Goal: Navigation & Orientation: Understand site structure

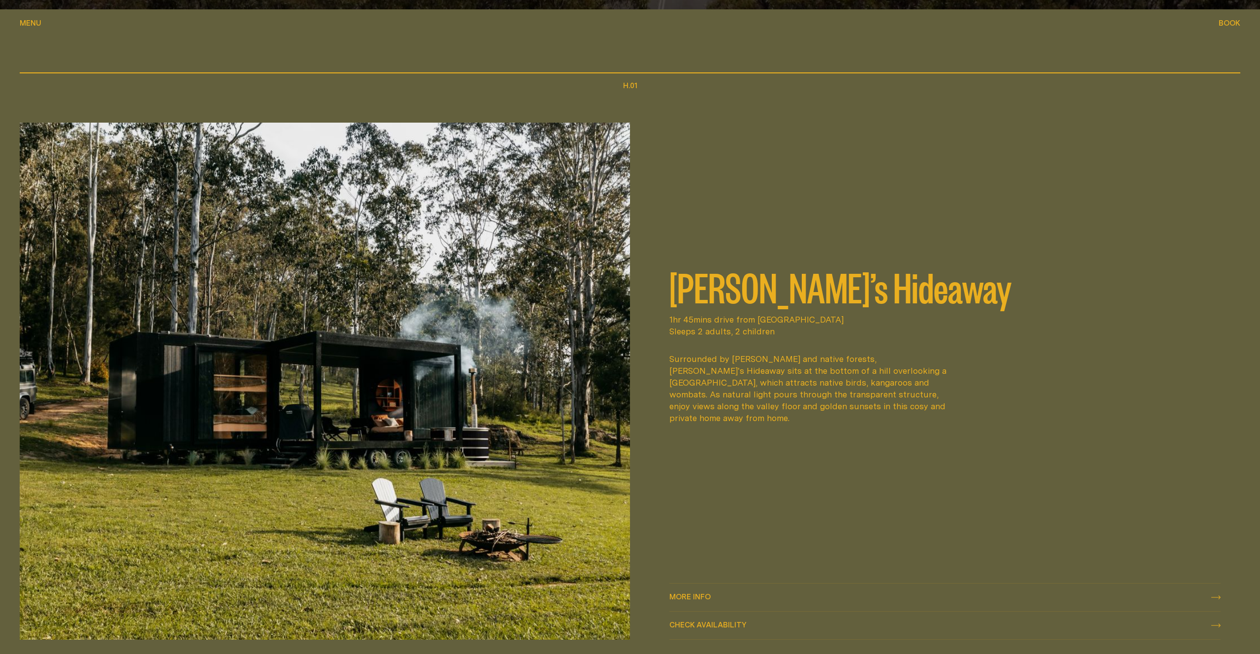
scroll to position [635, 0]
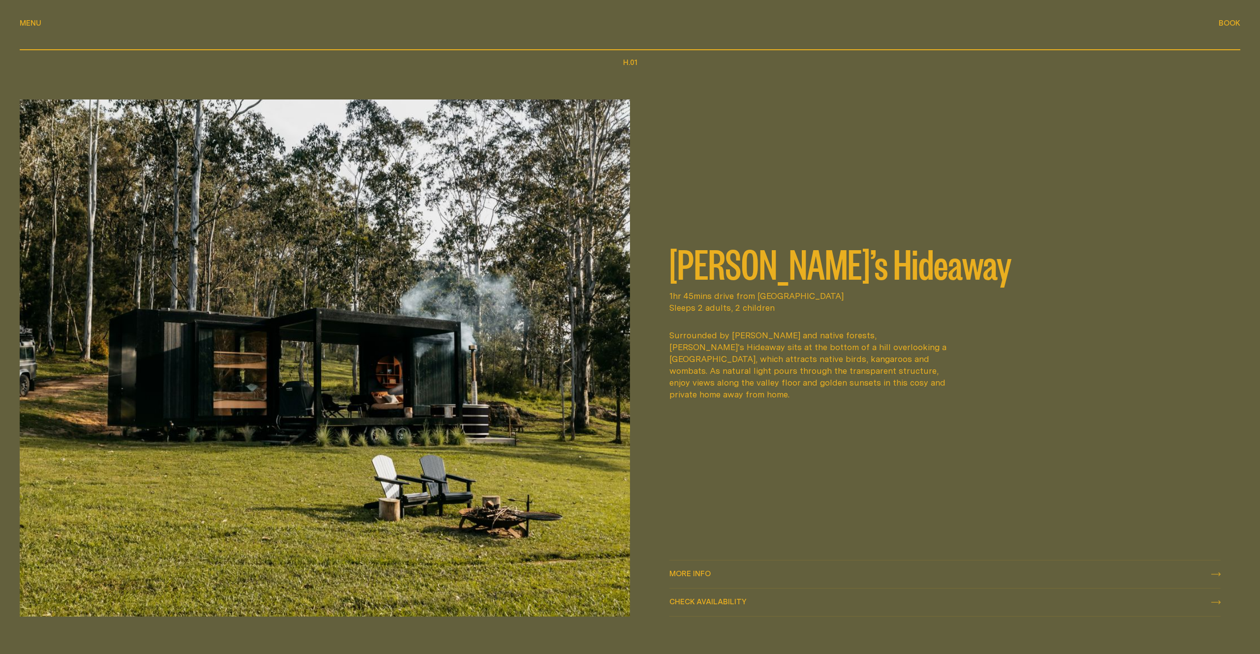
click at [690, 576] on span "More info" at bounding box center [689, 572] width 41 height 7
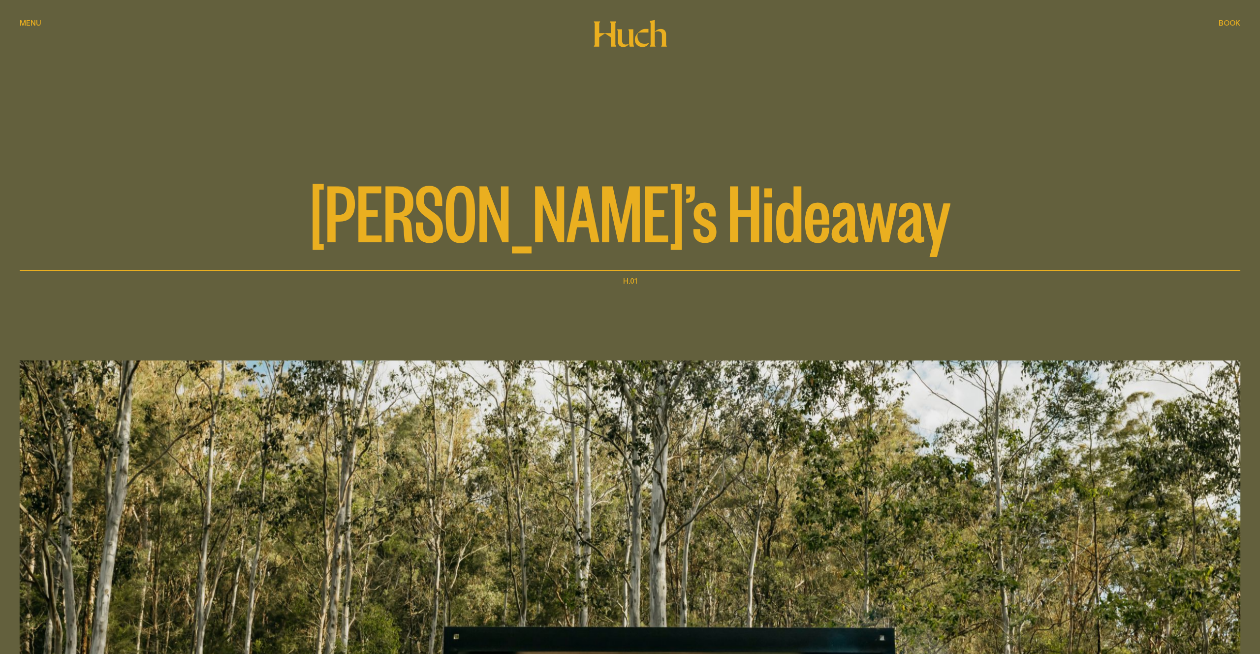
click at [1223, 26] on span "Book" at bounding box center [1230, 22] width 22 height 7
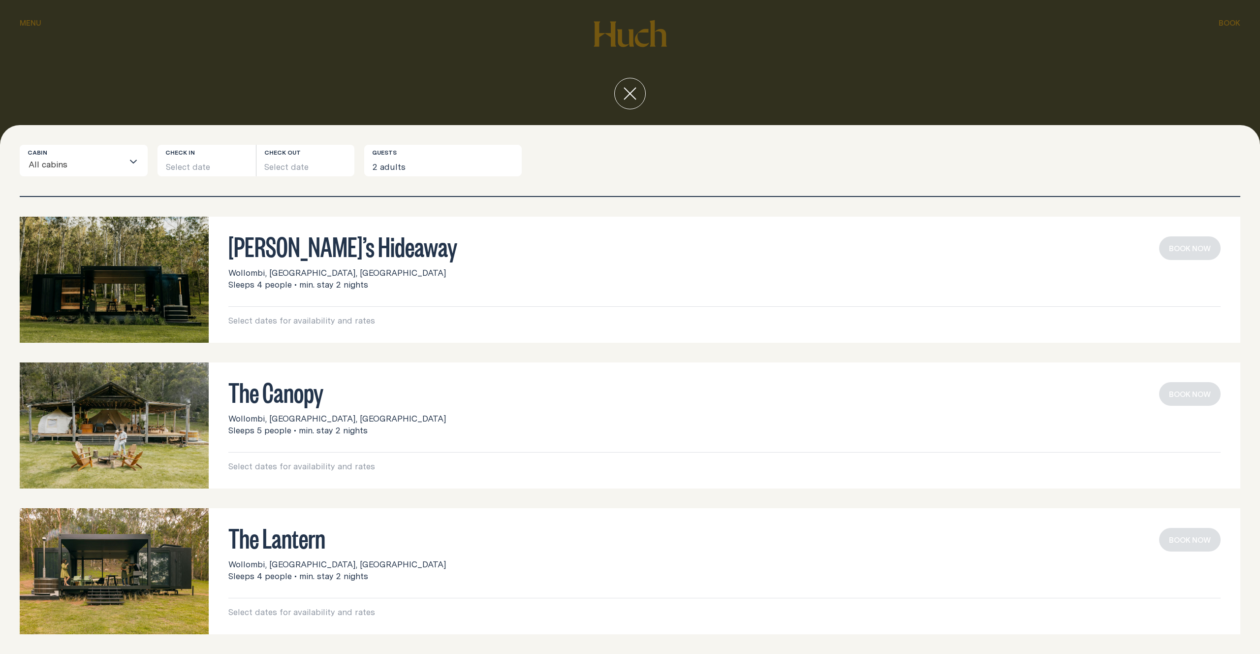
click at [631, 93] on icon "close" at bounding box center [630, 94] width 12 height 12
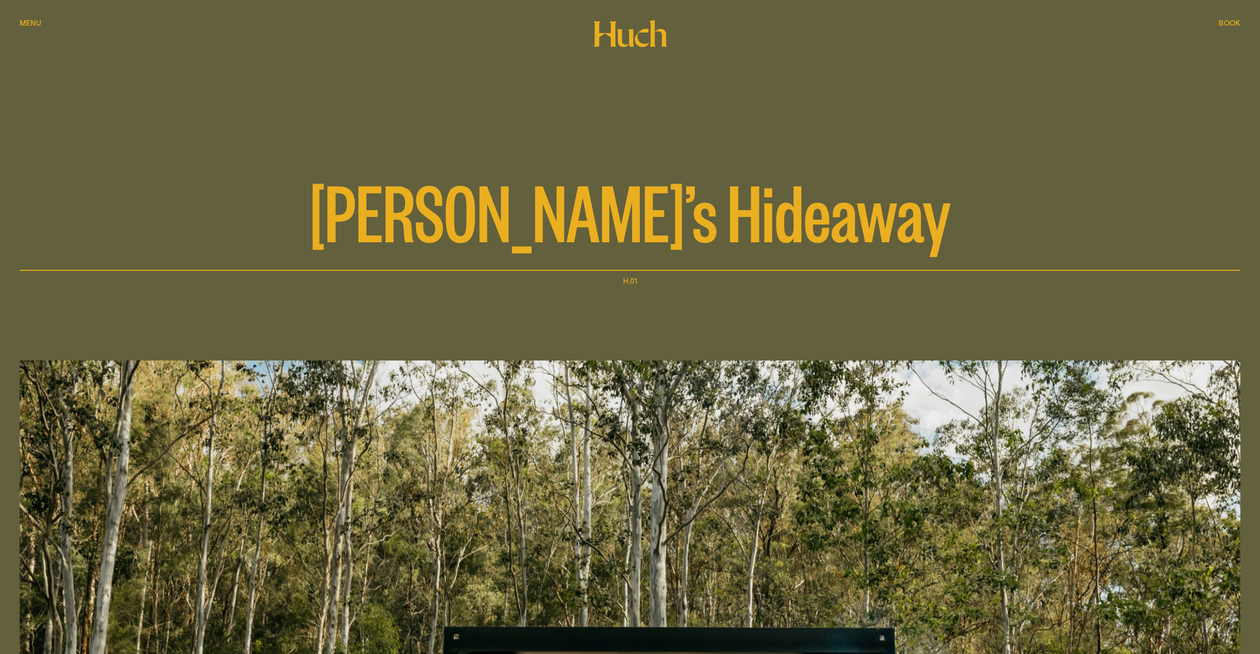
click at [31, 25] on span "Menu" at bounding box center [31, 22] width 22 height 7
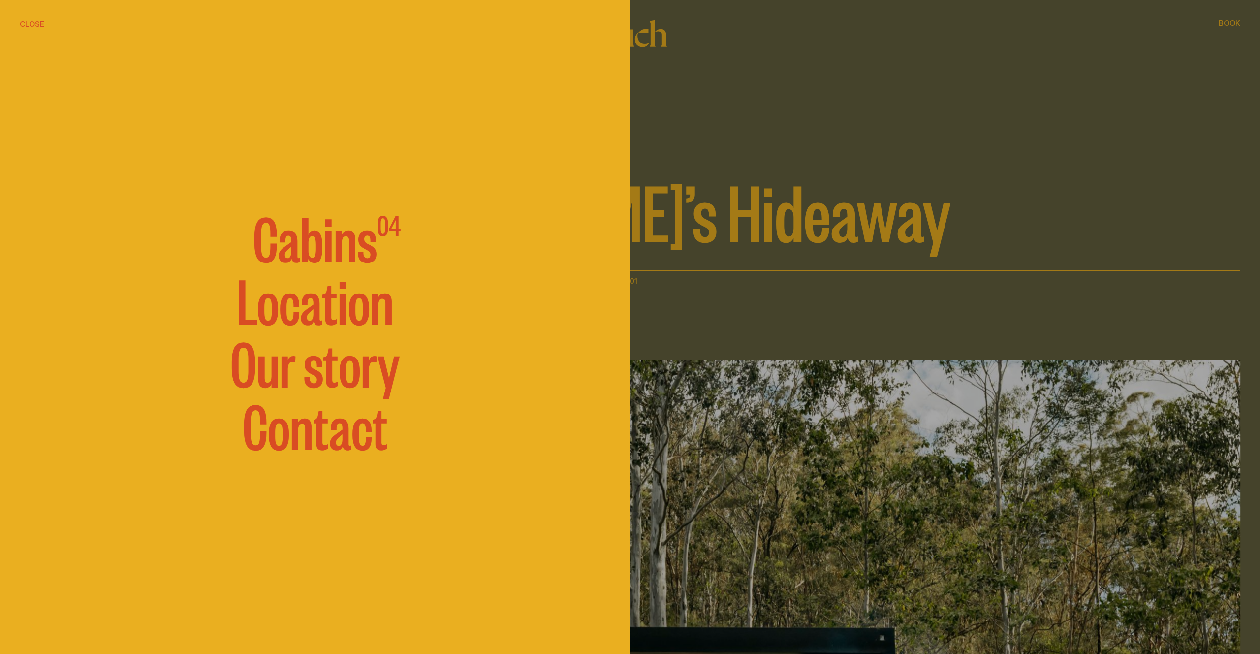
click at [335, 243] on span "Cabins" at bounding box center [315, 236] width 124 height 59
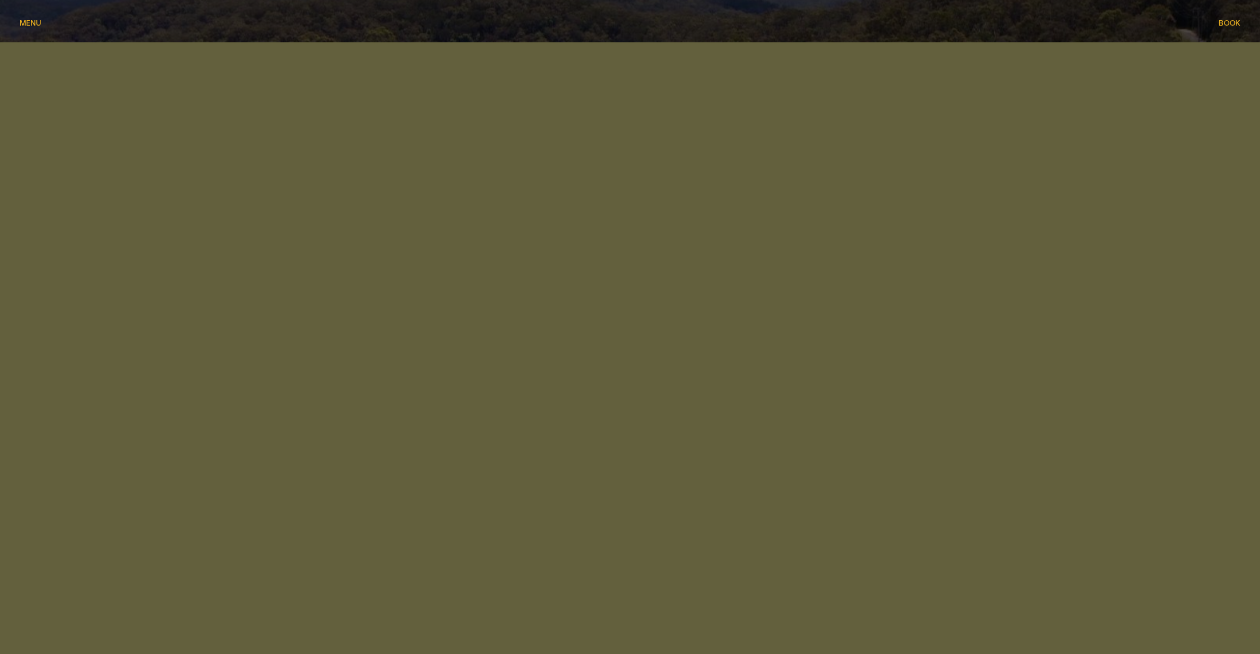
click at [36, 23] on div "Menu Menu" at bounding box center [31, 22] width 22 height 7
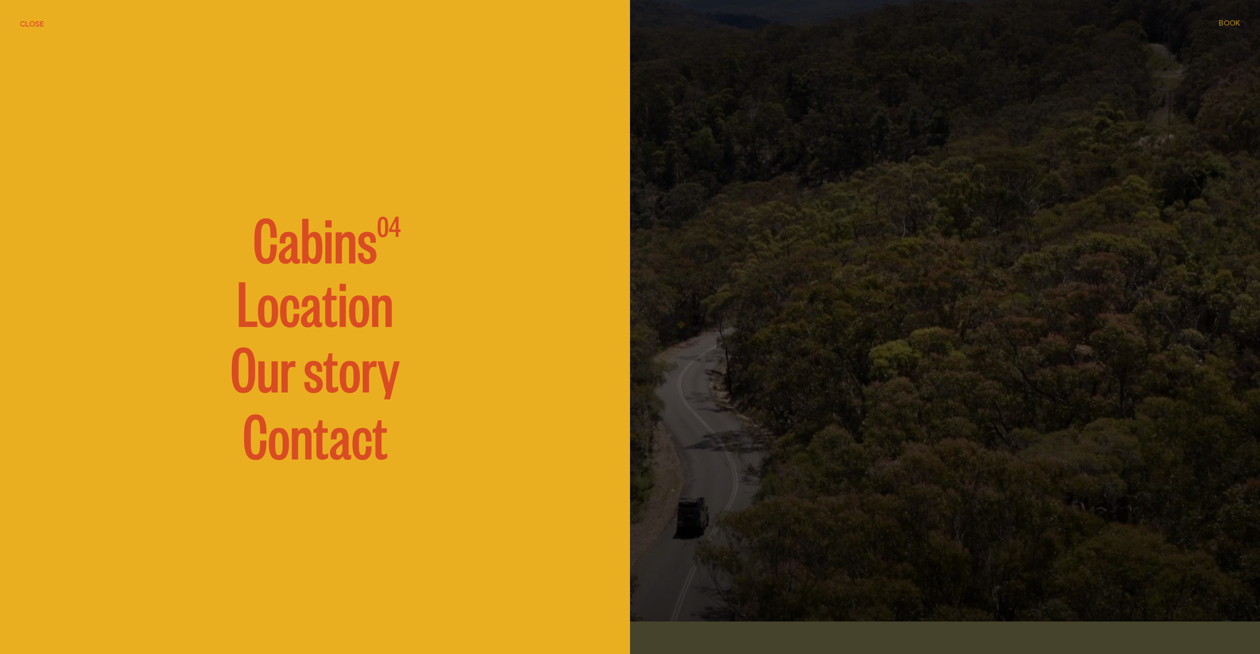
click at [310, 394] on link "Our story" at bounding box center [314, 365] width 169 height 59
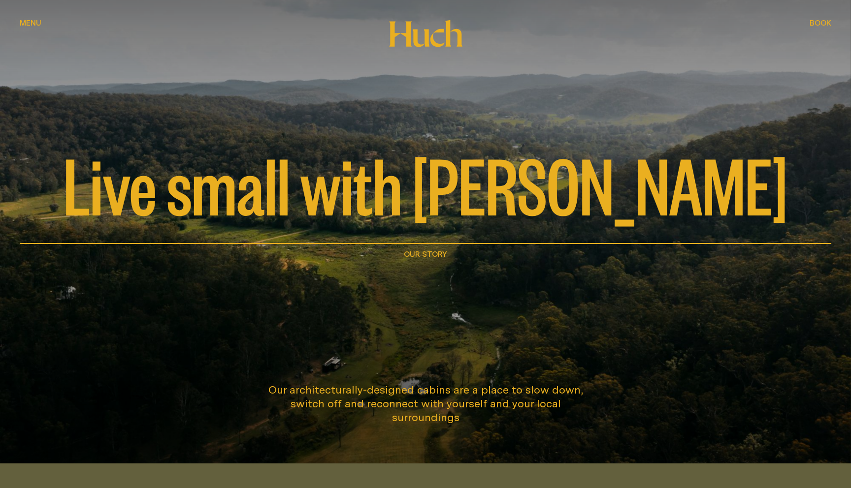
click at [28, 19] on span "Menu" at bounding box center [31, 15] width 22 height 7
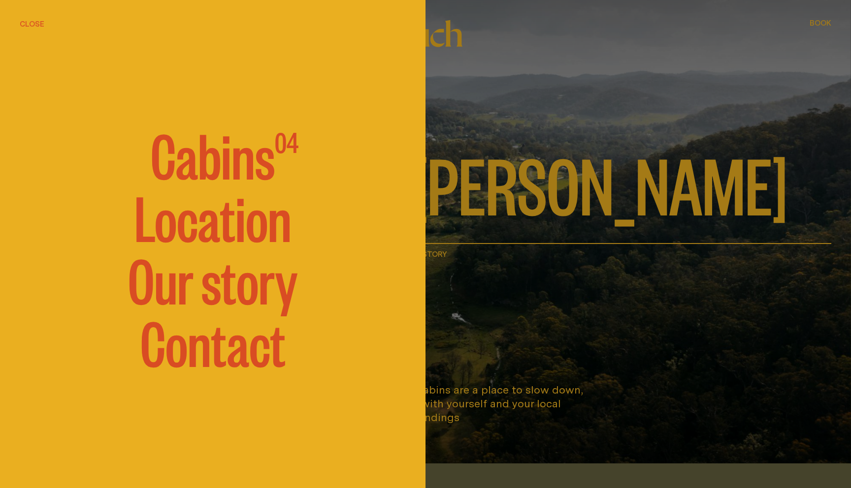
click at [196, 342] on link "Contact" at bounding box center [212, 341] width 145 height 59
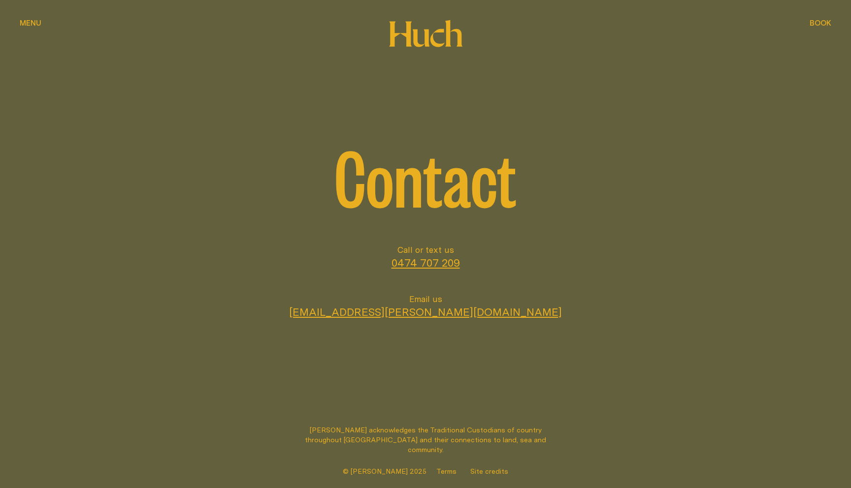
click at [24, 26] on button "Menu Menu" at bounding box center [31, 24] width 22 height 12
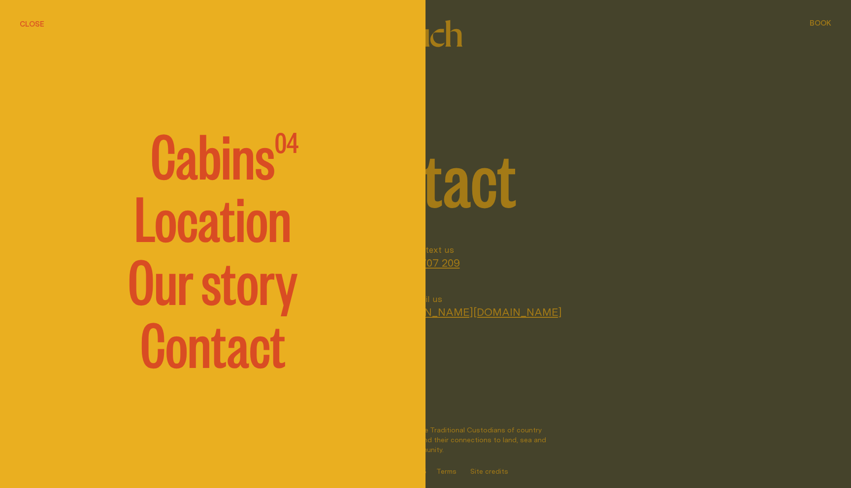
click at [194, 210] on link "Location" at bounding box center [212, 216] width 157 height 59
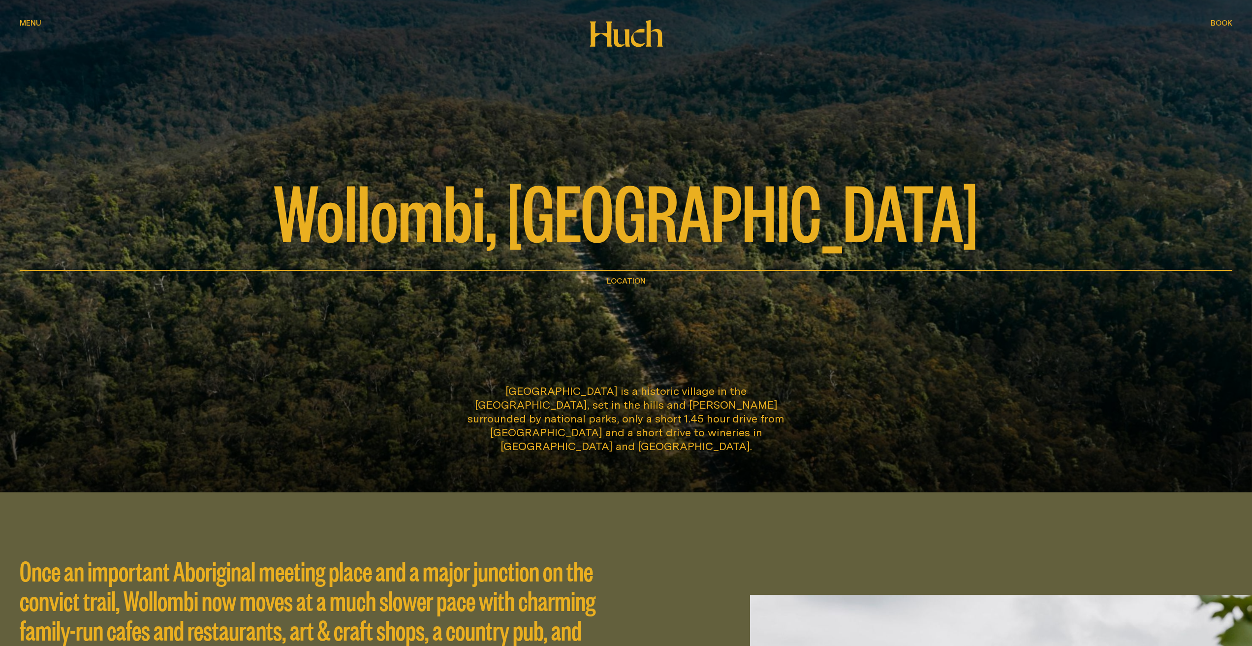
click at [605, 34] on icon at bounding box center [601, 34] width 23 height 25
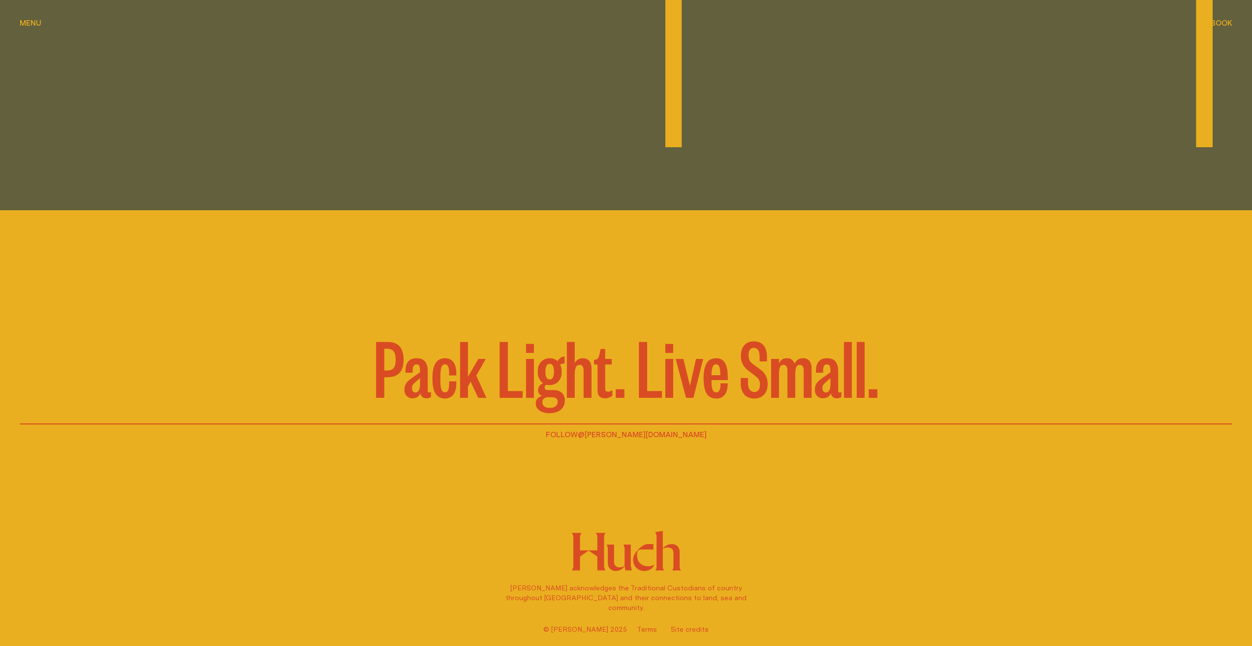
scroll to position [3005, 0]
